Goal: Information Seeking & Learning: Learn about a topic

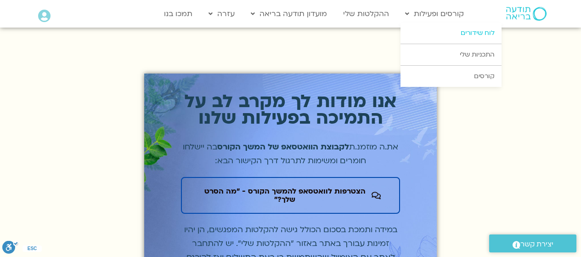
click at [479, 29] on link "לוח שידורים" at bounding box center [450, 32] width 101 height 21
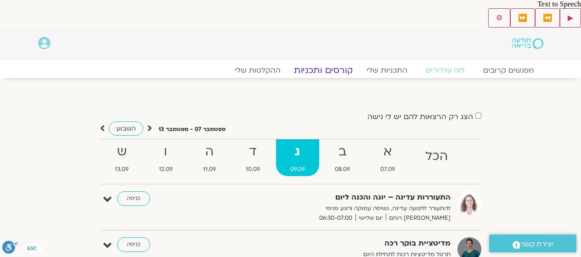
click at [335, 65] on link "קורסים ותכניות" at bounding box center [323, 70] width 81 height 11
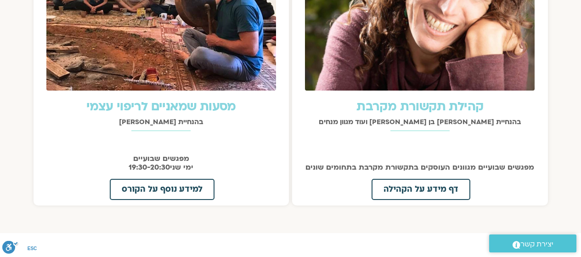
scroll to position [1225, 0]
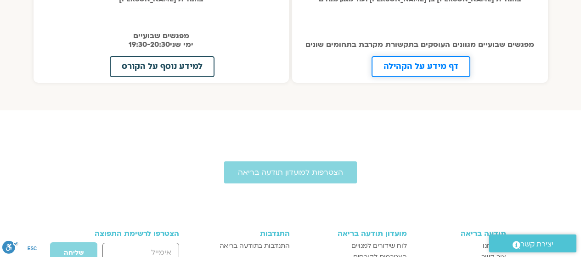
click at [431, 62] on span "דף מידע על הקהילה" at bounding box center [420, 66] width 75 height 8
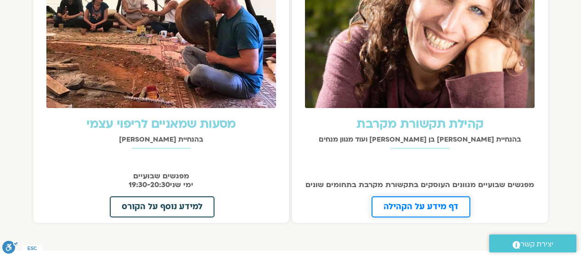
scroll to position [1102, 0]
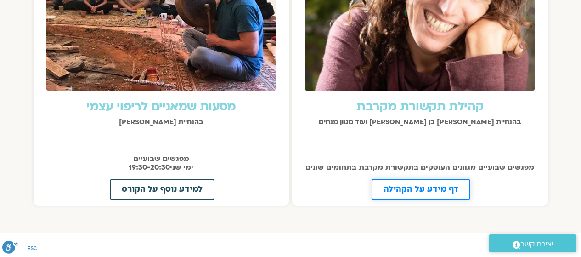
click at [438, 185] on span "דף מידע על הקהילה" at bounding box center [420, 189] width 75 height 8
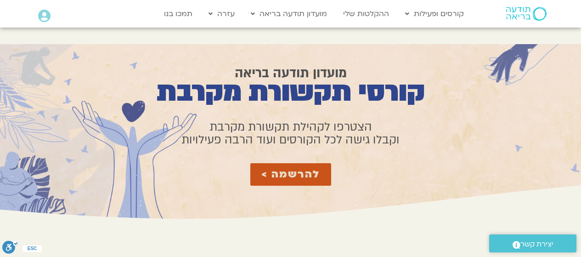
scroll to position [4, 0]
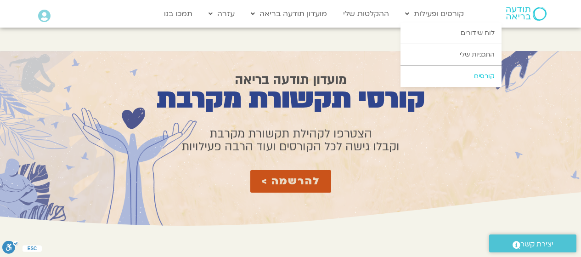
click at [486, 76] on link "קורסים" at bounding box center [450, 76] width 101 height 21
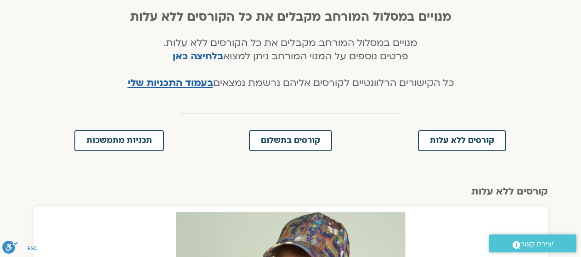
scroll to position [245, 0]
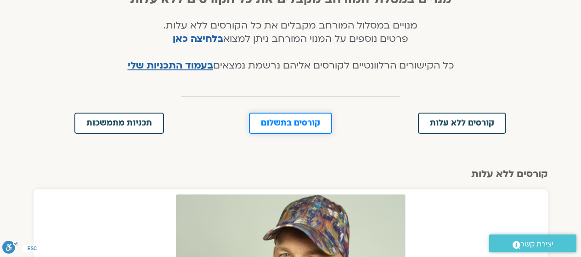
click at [314, 119] on span "קורסים בתשלום" at bounding box center [290, 123] width 59 height 8
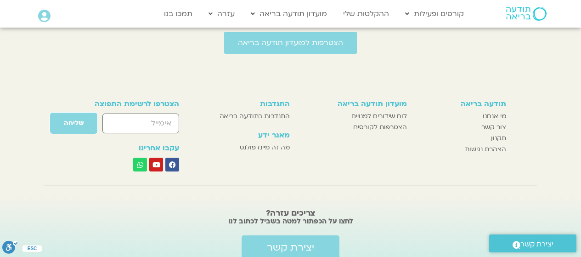
scroll to position [2575, 0]
